Goal: Task Accomplishment & Management: Use online tool/utility

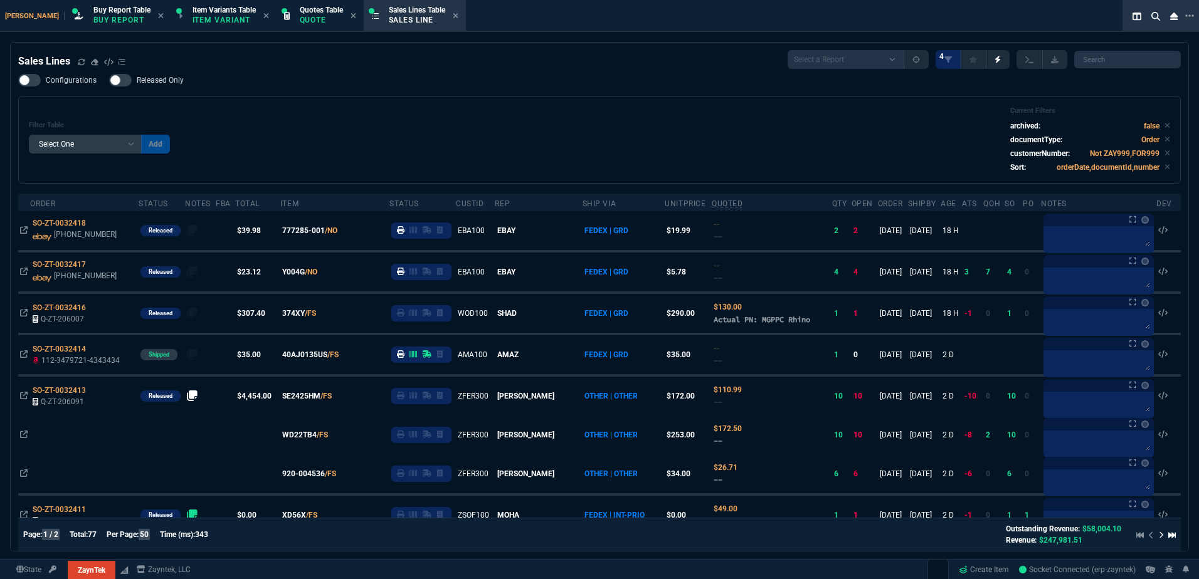
select select "1: BROV"
select select
click at [268, 124] on div "Filter Table Select One Add Filter () Age () ATS () Cond (itemVariantCode) Cust…" at bounding box center [599, 140] width 1141 height 66
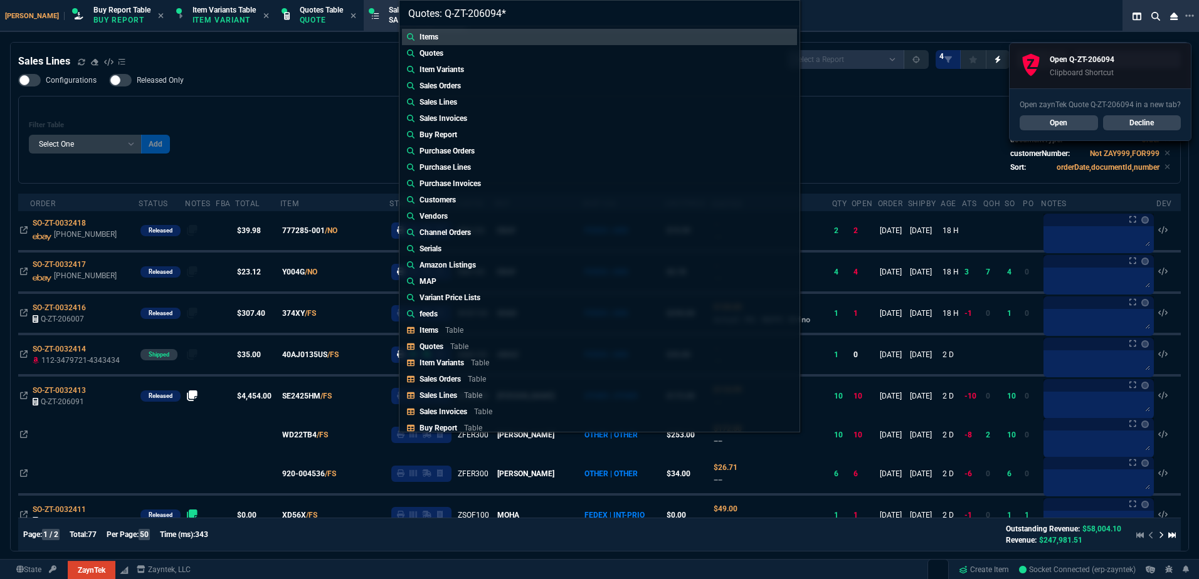
type input "Quotes: Q-ZT-206094"
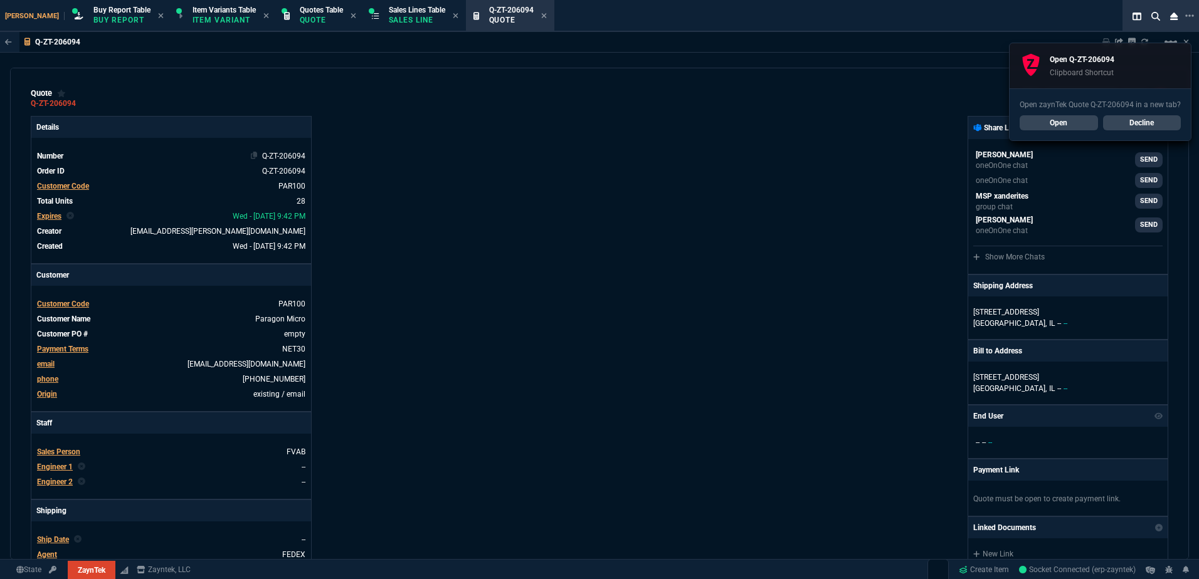
type input "25"
type input "850"
type input "43"
type input "160"
type input "25"
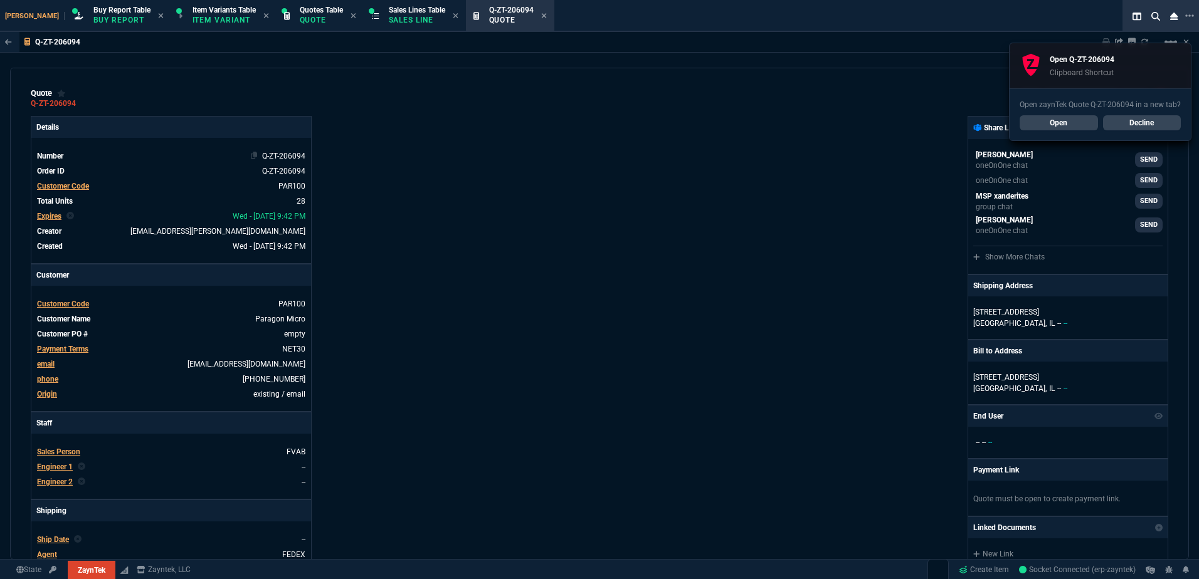
type input "49"
type input "59"
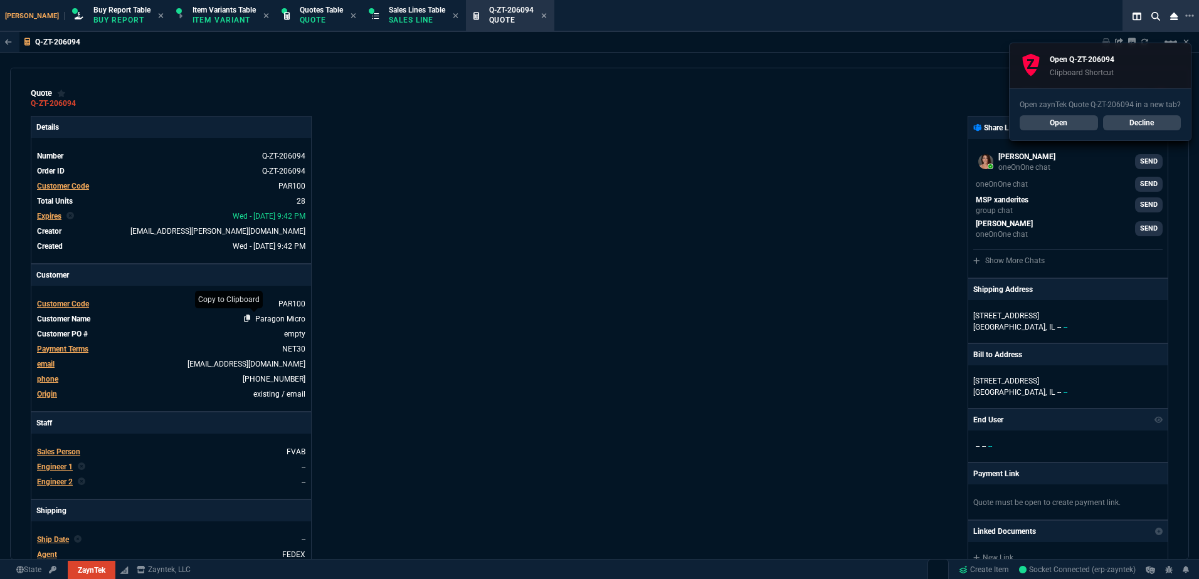
click at [245, 319] on icon at bounding box center [247, 319] width 7 height 8
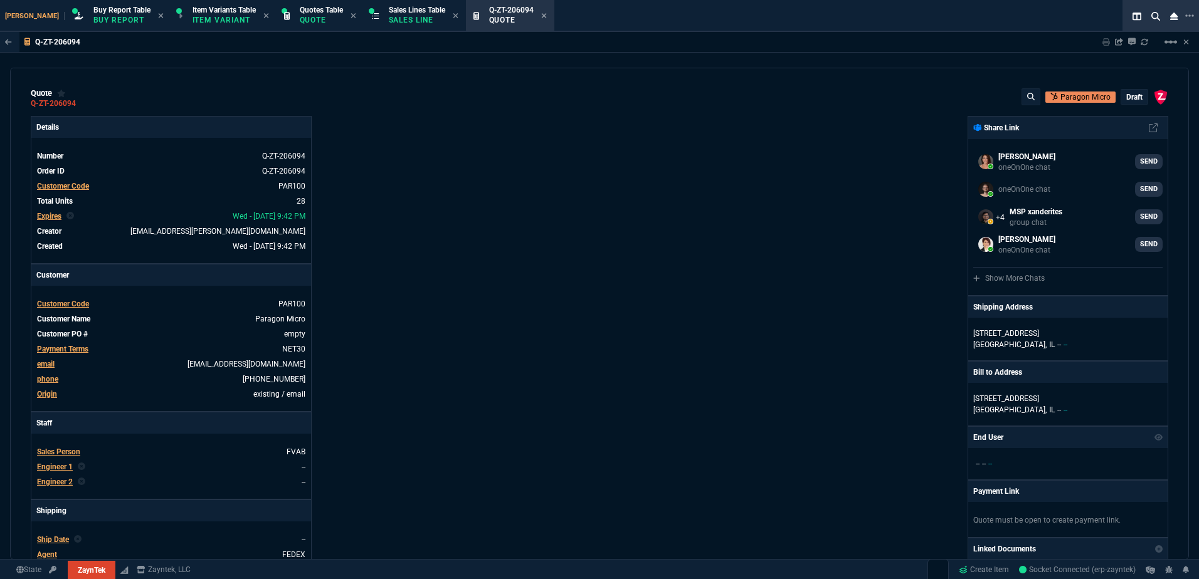
click at [404, 28] on div "Sales Lines Table Sales Line" at bounding box center [414, 16] width 97 height 27
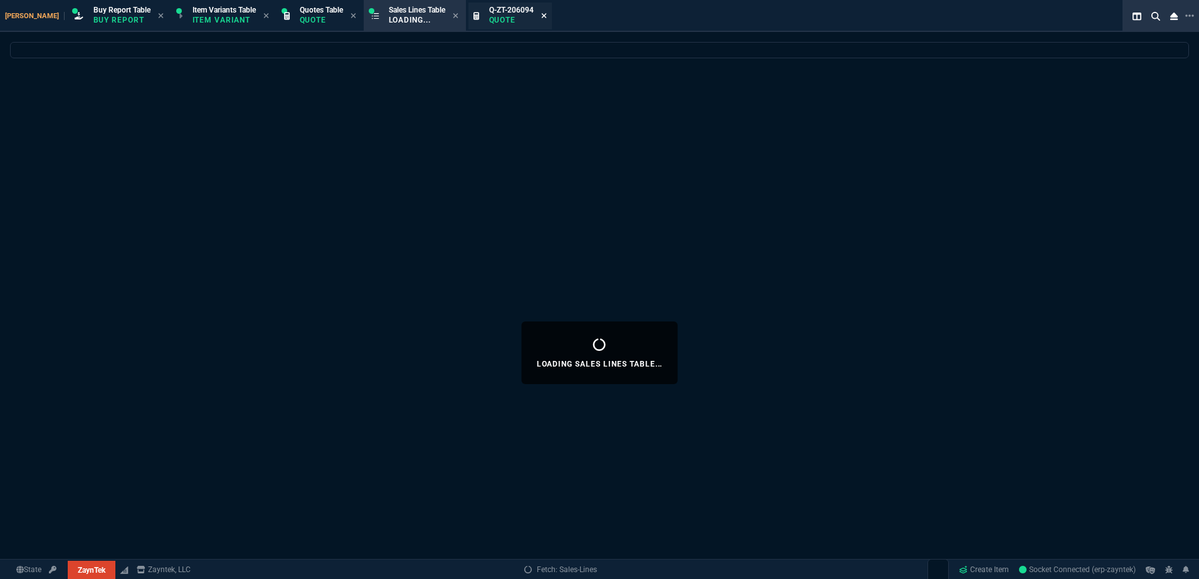
click at [541, 14] on icon at bounding box center [544, 16] width 6 height 8
select select
